Goal: Navigation & Orientation: Find specific page/section

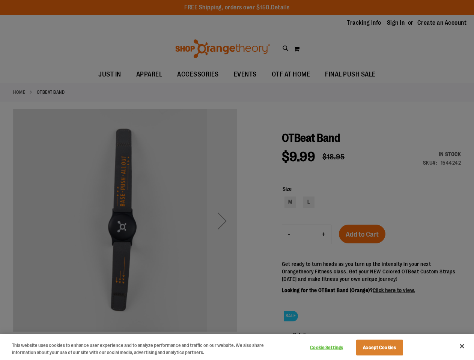
click at [237, 180] on div at bounding box center [237, 180] width 474 height 360
click at [336, 348] on button "Cookie Settings" at bounding box center [326, 347] width 47 height 15
click at [389, 348] on div at bounding box center [237, 180] width 474 height 360
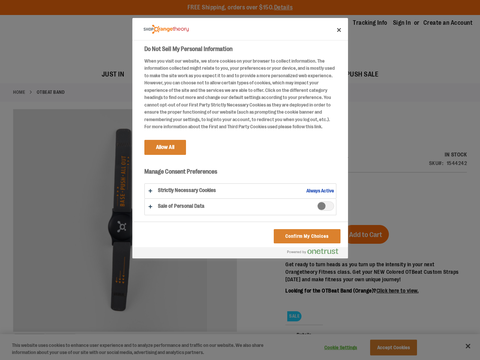
click at [462, 346] on div at bounding box center [240, 180] width 480 height 360
click at [393, 360] on html "Skip to Content The store will not work correctly when cookies are disabled. FR…" at bounding box center [240, 180] width 480 height 360
